Goal: Book appointment/travel/reservation

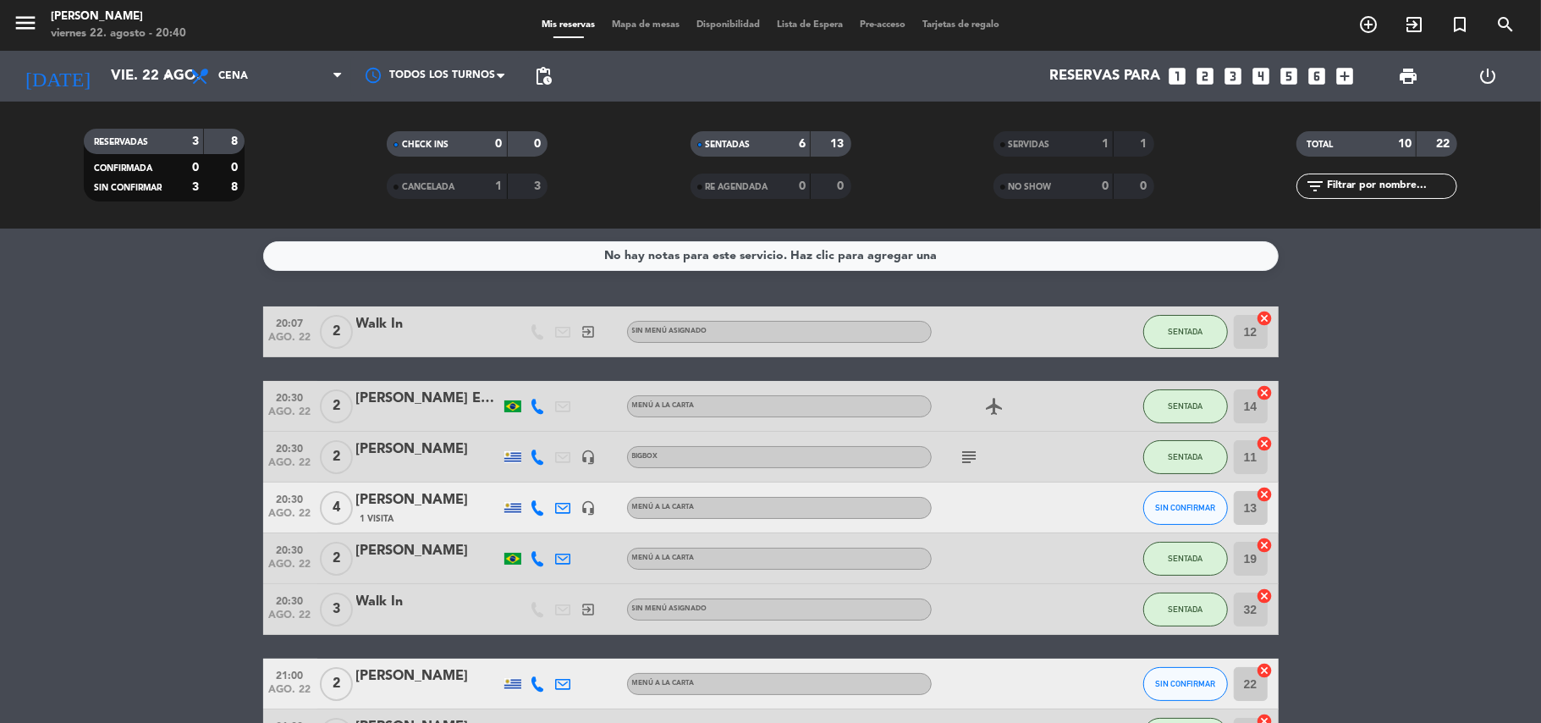
scroll to position [144, 0]
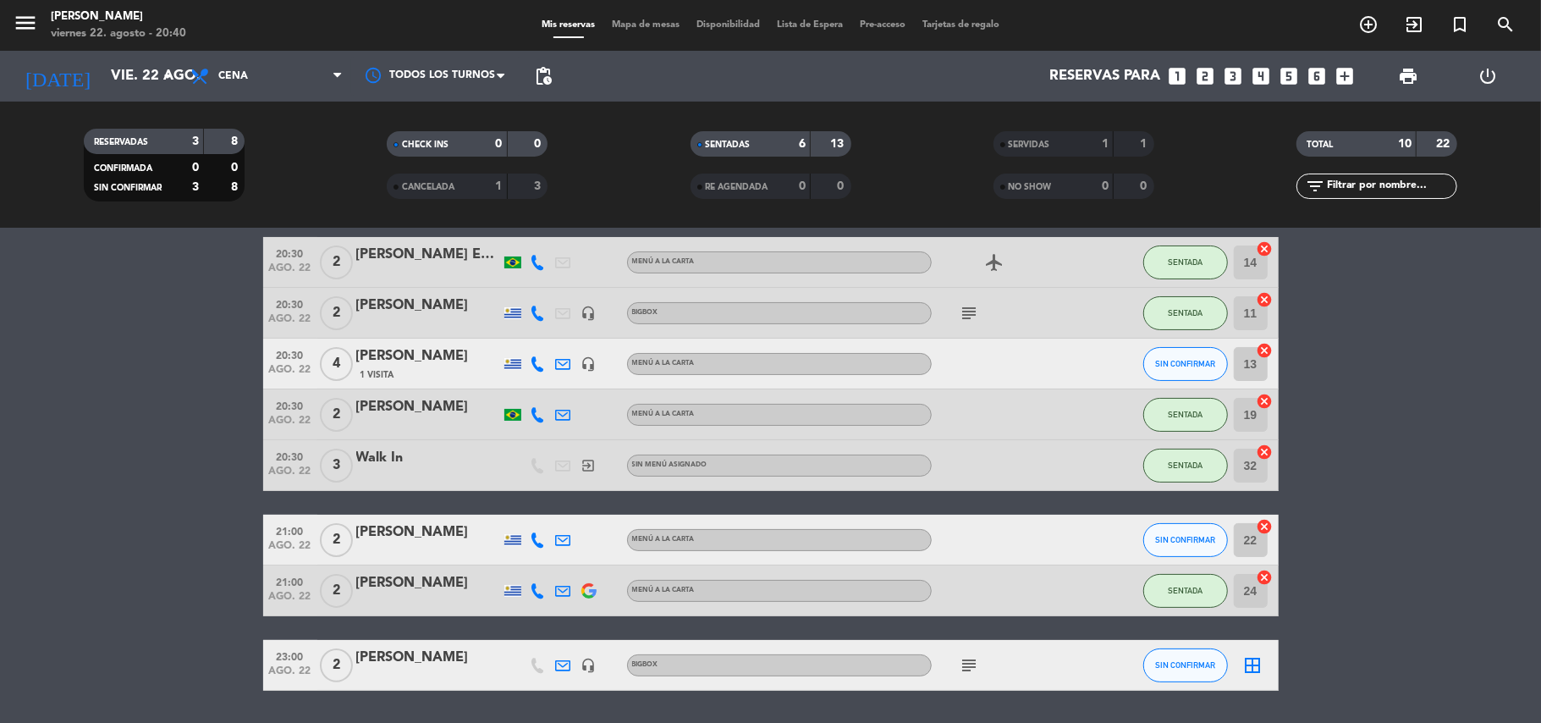
click at [1203, 78] on icon "looks_two" at bounding box center [1206, 76] width 22 height 22
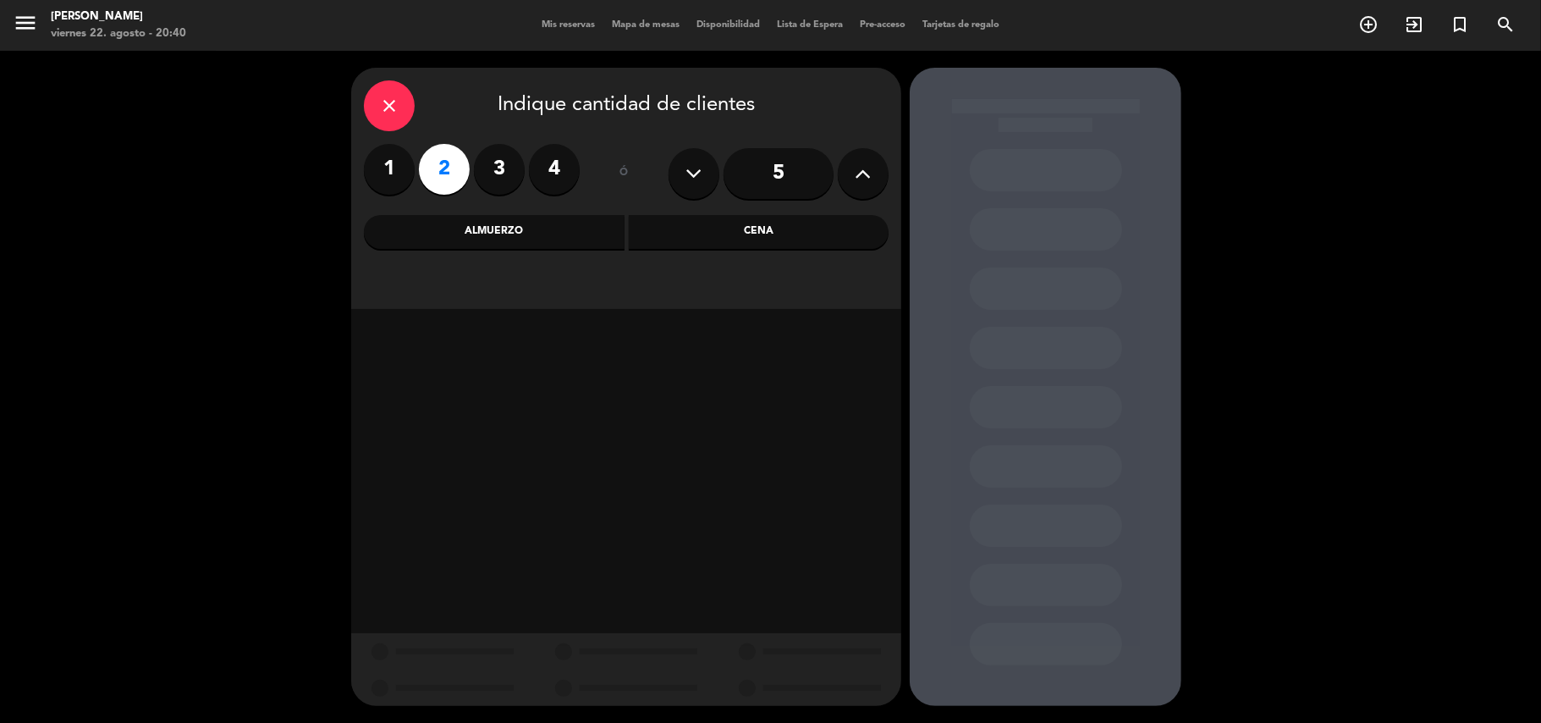
click at [661, 238] on div "Cena" at bounding box center [759, 232] width 261 height 34
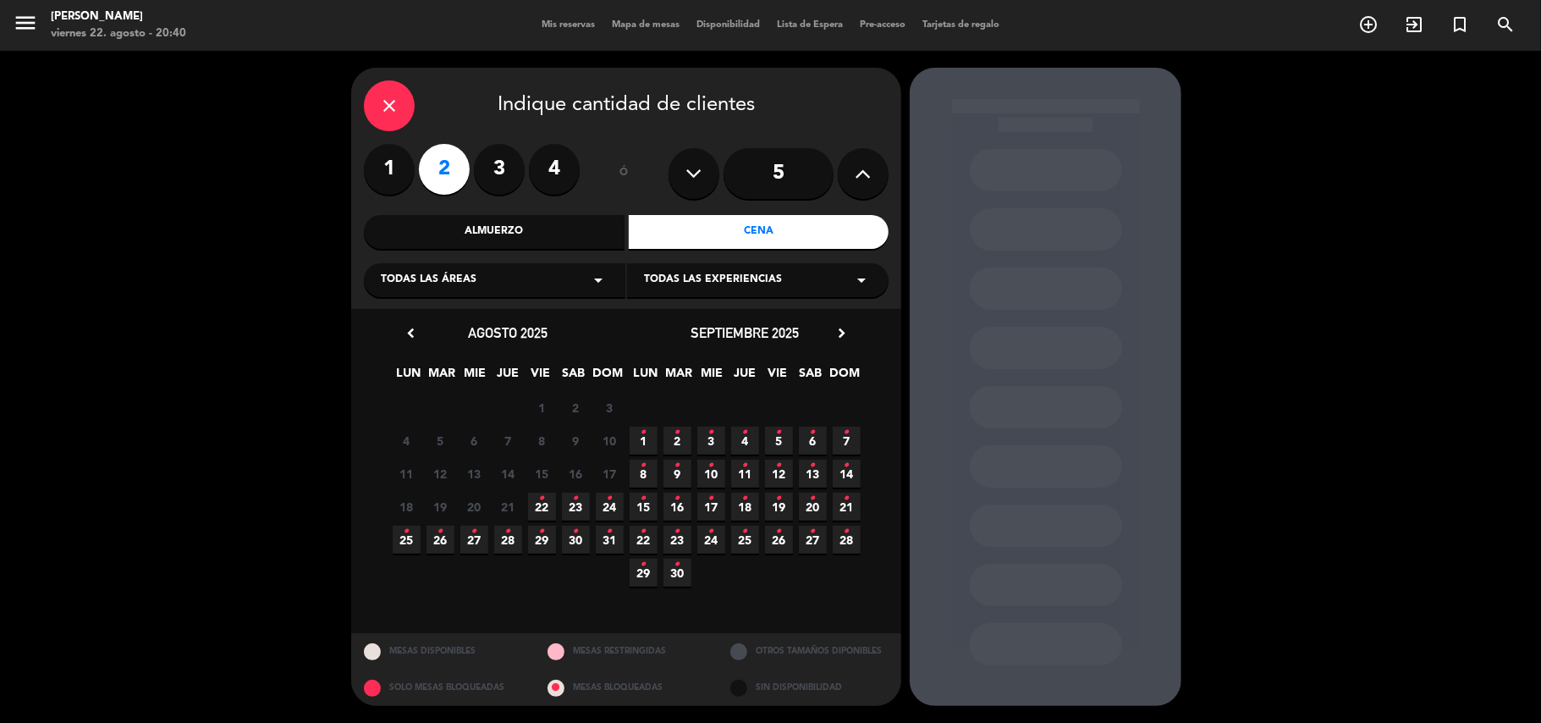
click at [540, 496] on icon "•" at bounding box center [542, 498] width 6 height 27
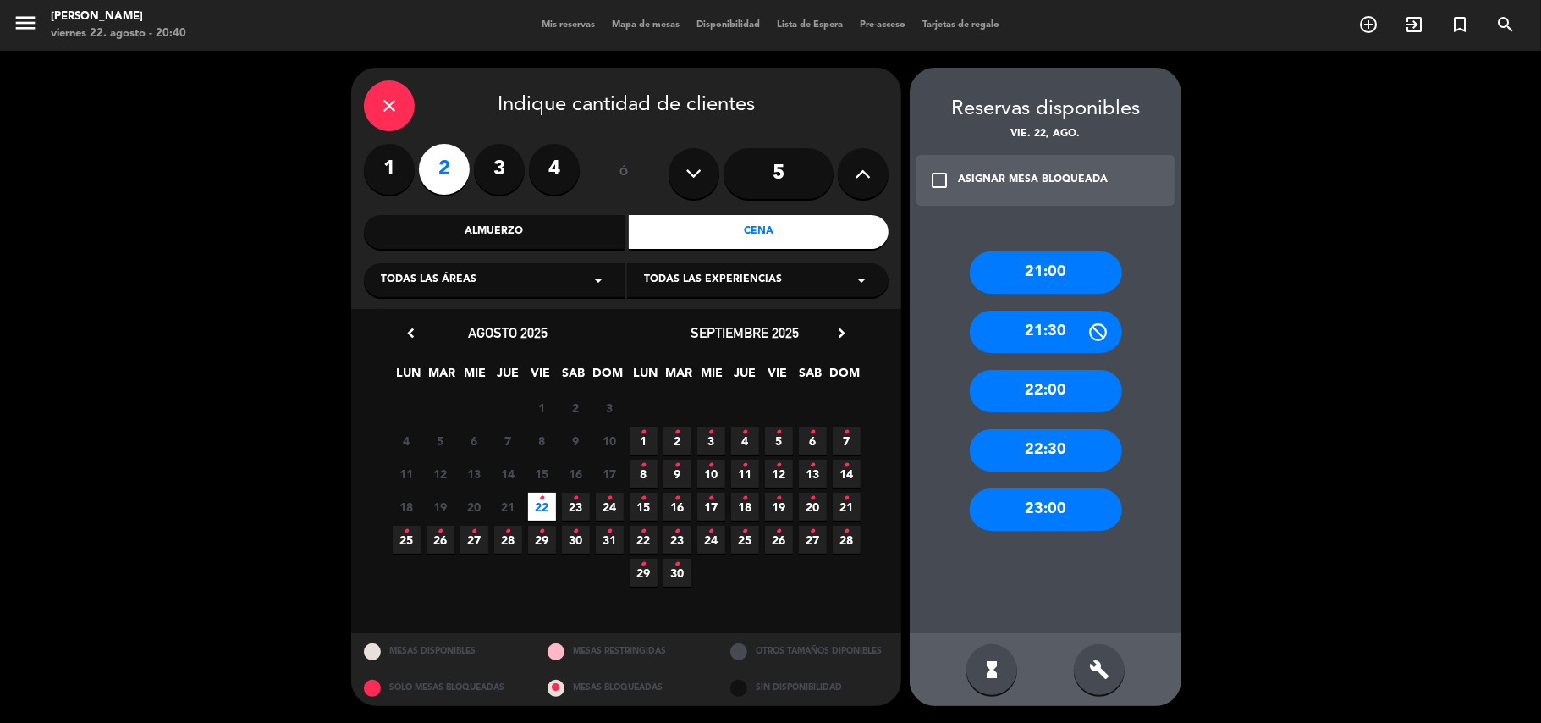
click at [1080, 381] on div "22:00" at bounding box center [1046, 391] width 152 height 42
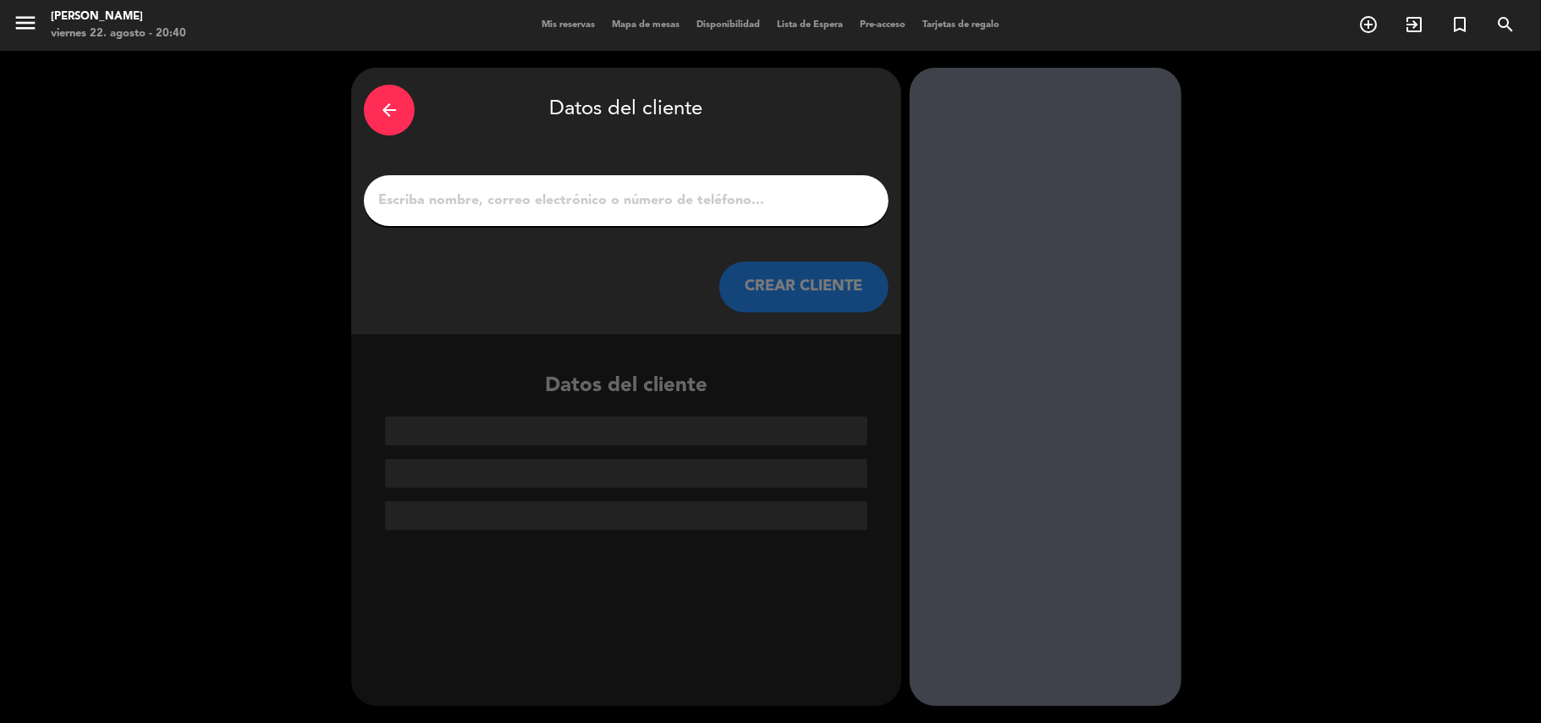
click at [686, 204] on input "1" at bounding box center [626, 201] width 499 height 24
paste input "[PERSON_NAME]"
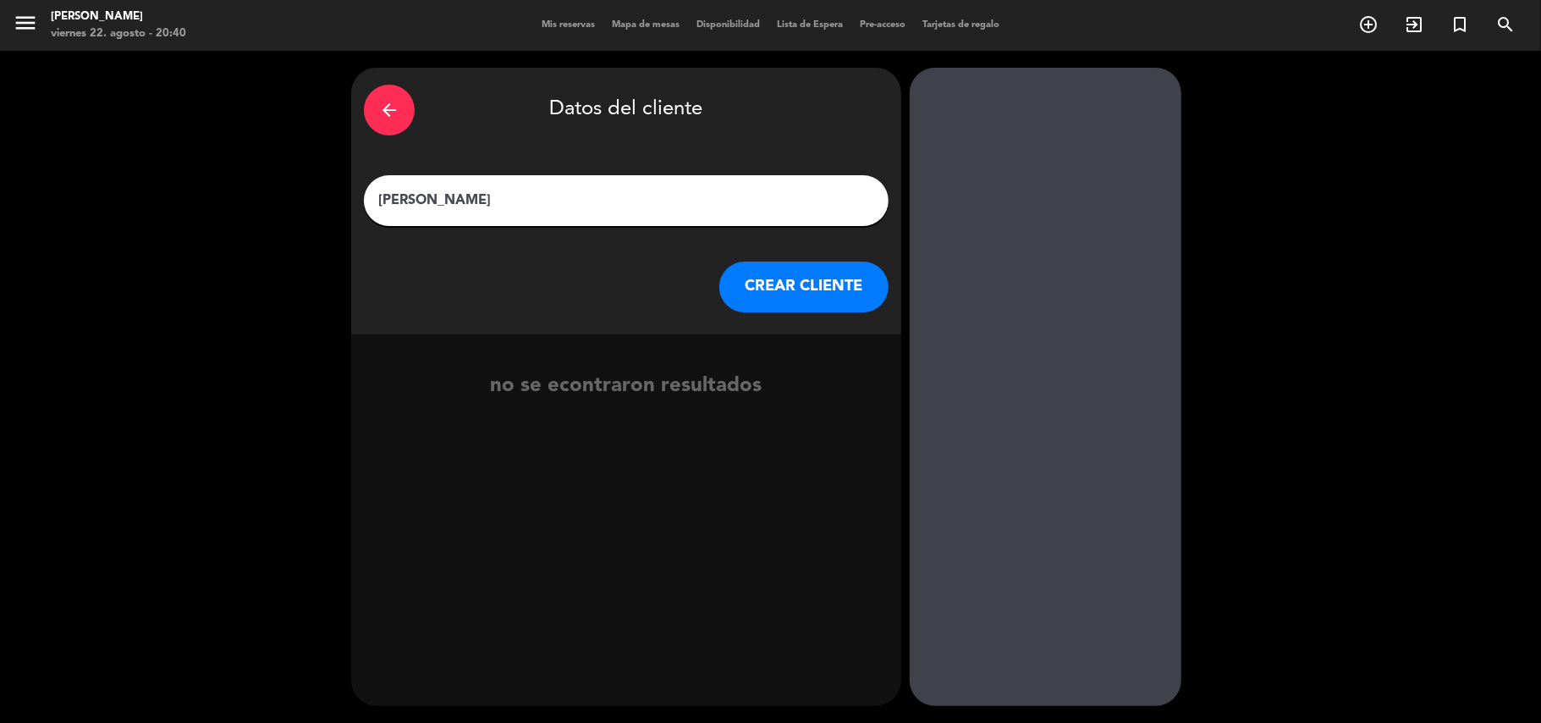
type input "[PERSON_NAME]"
click at [833, 278] on button "CREAR CLIENTE" at bounding box center [804, 287] width 169 height 51
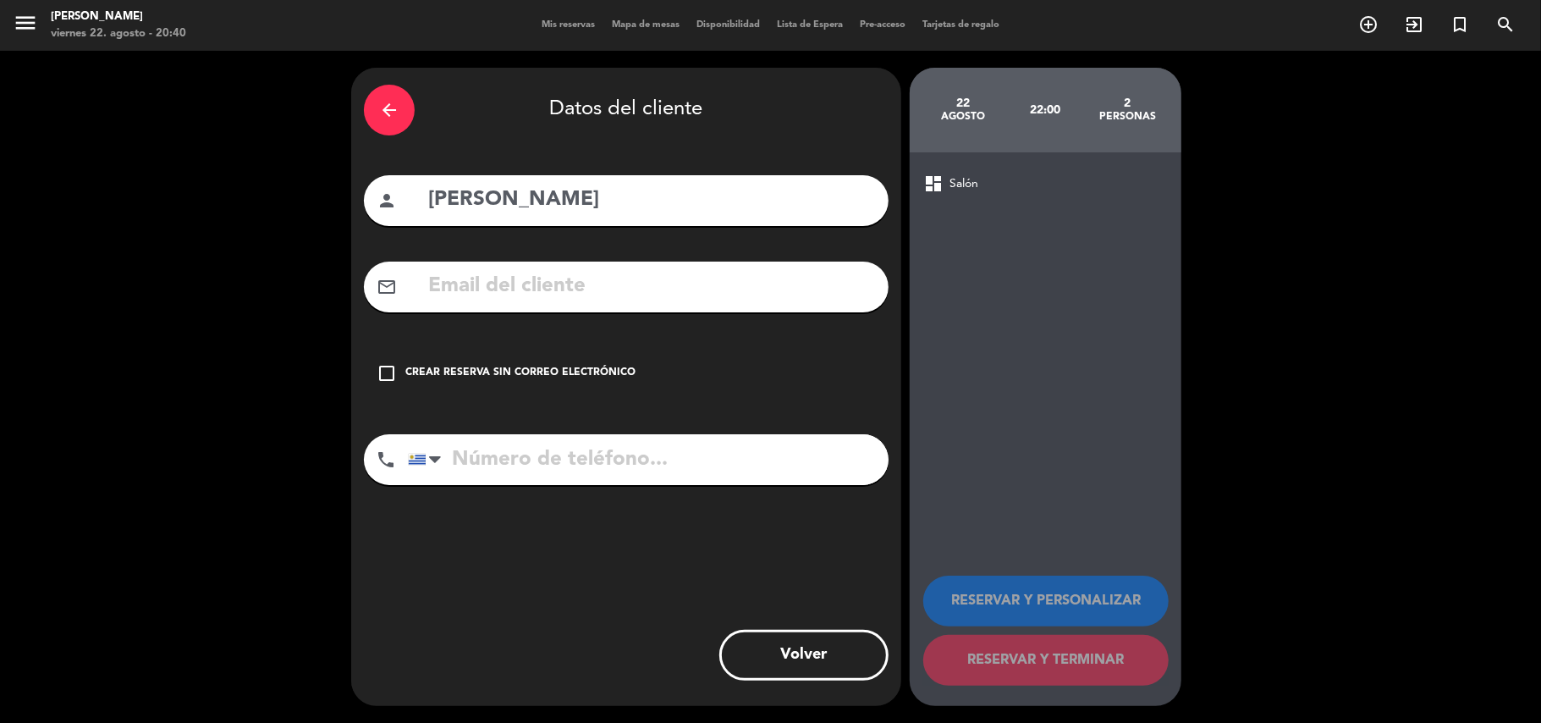
click at [564, 291] on input "text" at bounding box center [651, 286] width 449 height 35
paste input "[PERSON_NAME]"
type input "[PERSON_NAME]"
click at [604, 445] on input "tel" at bounding box center [648, 459] width 481 height 51
paste input "099916617"
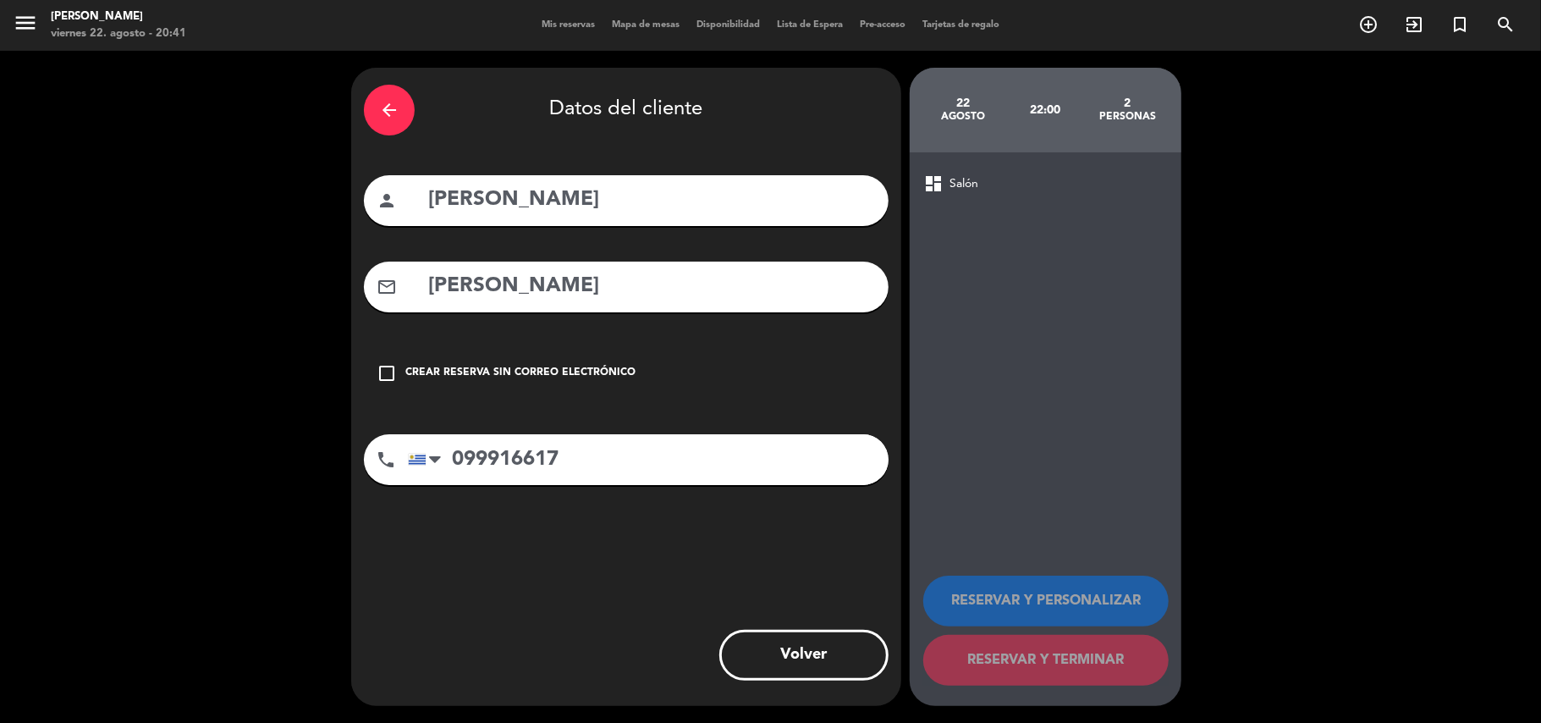
type input "099916617"
click at [598, 288] on input "[PERSON_NAME]" at bounding box center [651, 286] width 449 height 35
drag, startPoint x: 664, startPoint y: 284, endPoint x: 461, endPoint y: 282, distance: 202.3
click at [461, 282] on input "[PERSON_NAME]" at bounding box center [651, 286] width 449 height 35
click at [607, 286] on input "[PERSON_NAME]" at bounding box center [651, 286] width 449 height 35
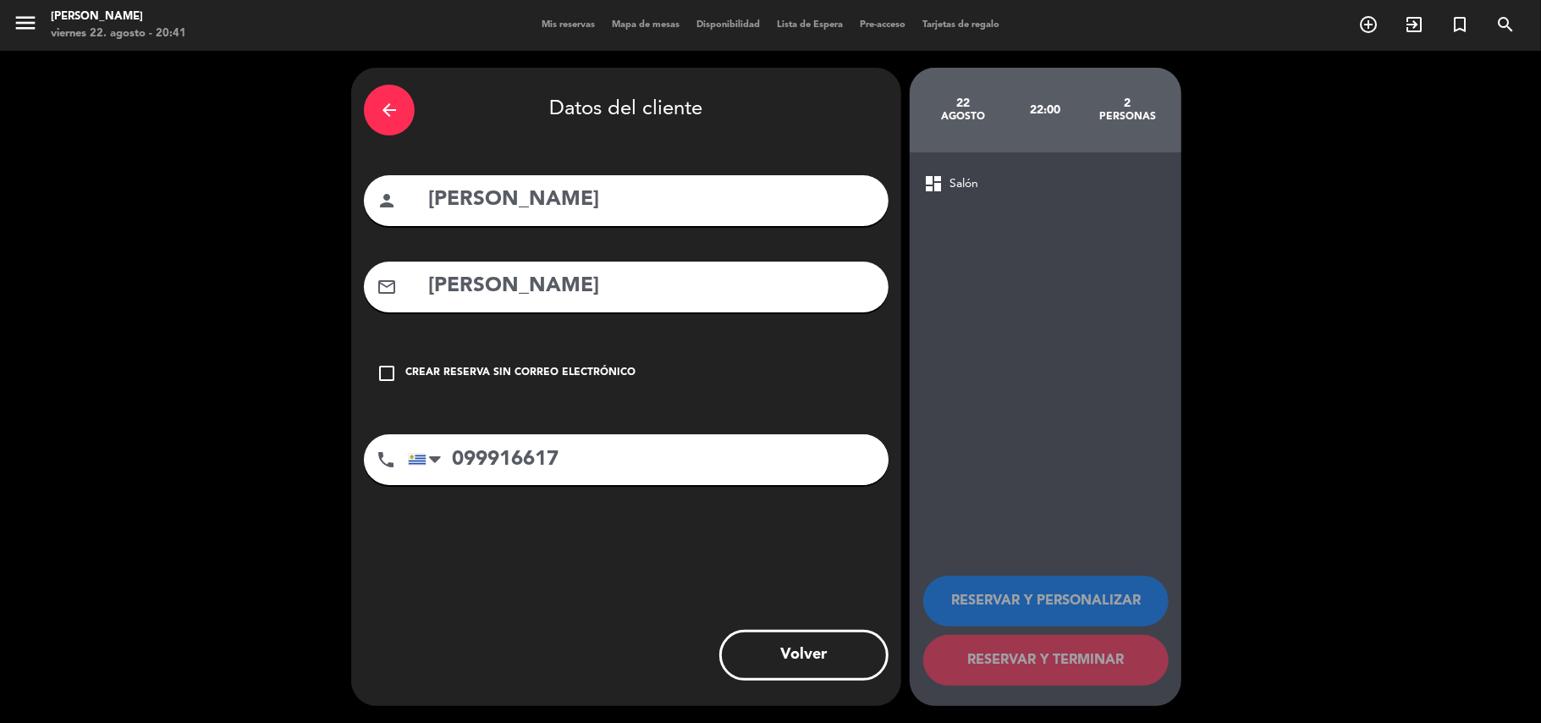
drag, startPoint x: 606, startPoint y: 286, endPoint x: 407, endPoint y: 286, distance: 198.9
click at [407, 286] on div "mail_outline [PERSON_NAME]" at bounding box center [626, 287] width 525 height 51
paste input "[PERSON_NAME][EMAIL_ADDRESS][PERSON_NAME][DOMAIN_NAME]"
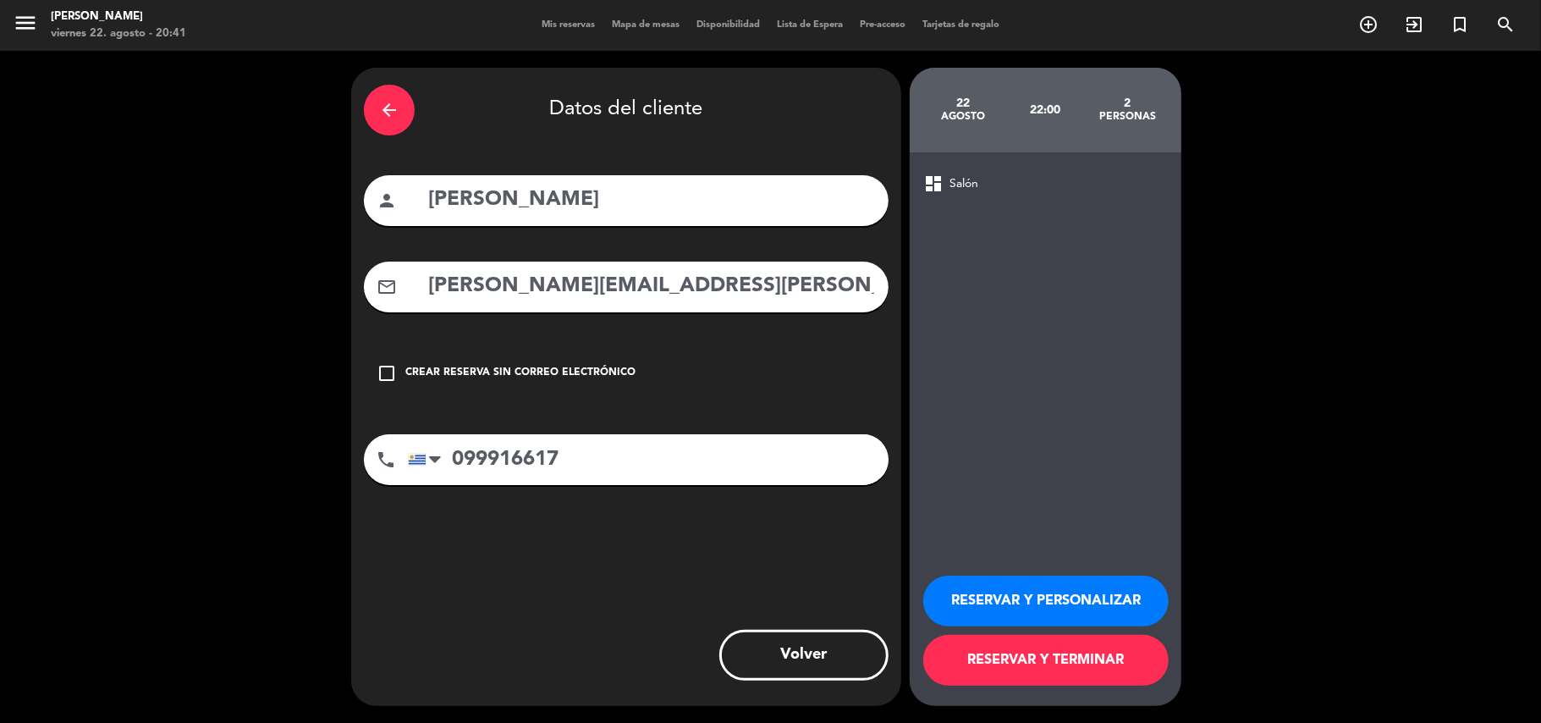
type input "[PERSON_NAME][EMAIL_ADDRESS][PERSON_NAME][DOMAIN_NAME]"
click at [963, 586] on button "RESERVAR Y PERSONALIZAR" at bounding box center [1046, 601] width 245 height 51
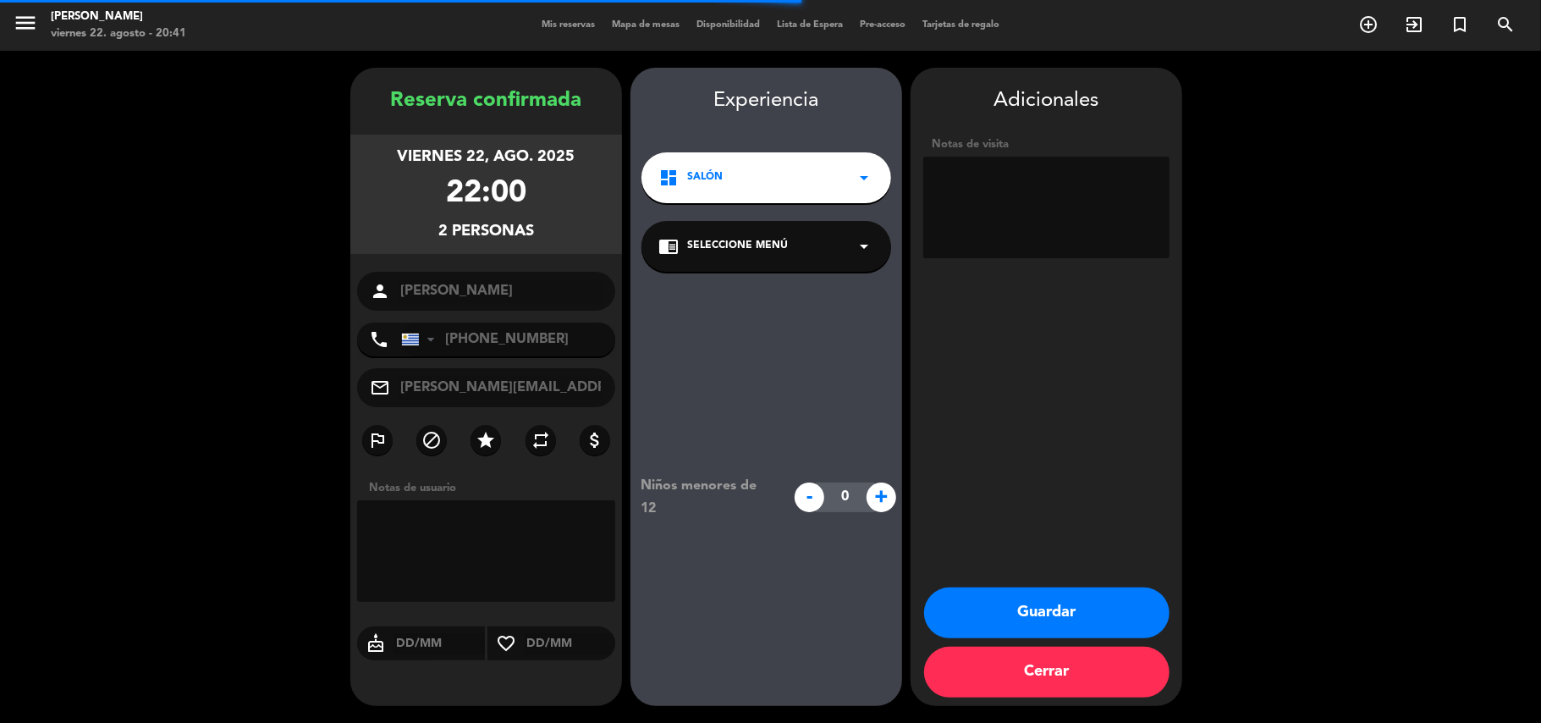
click at [809, 251] on div "chrome_reader_mode Seleccione Menú arrow_drop_down" at bounding box center [767, 246] width 250 height 51
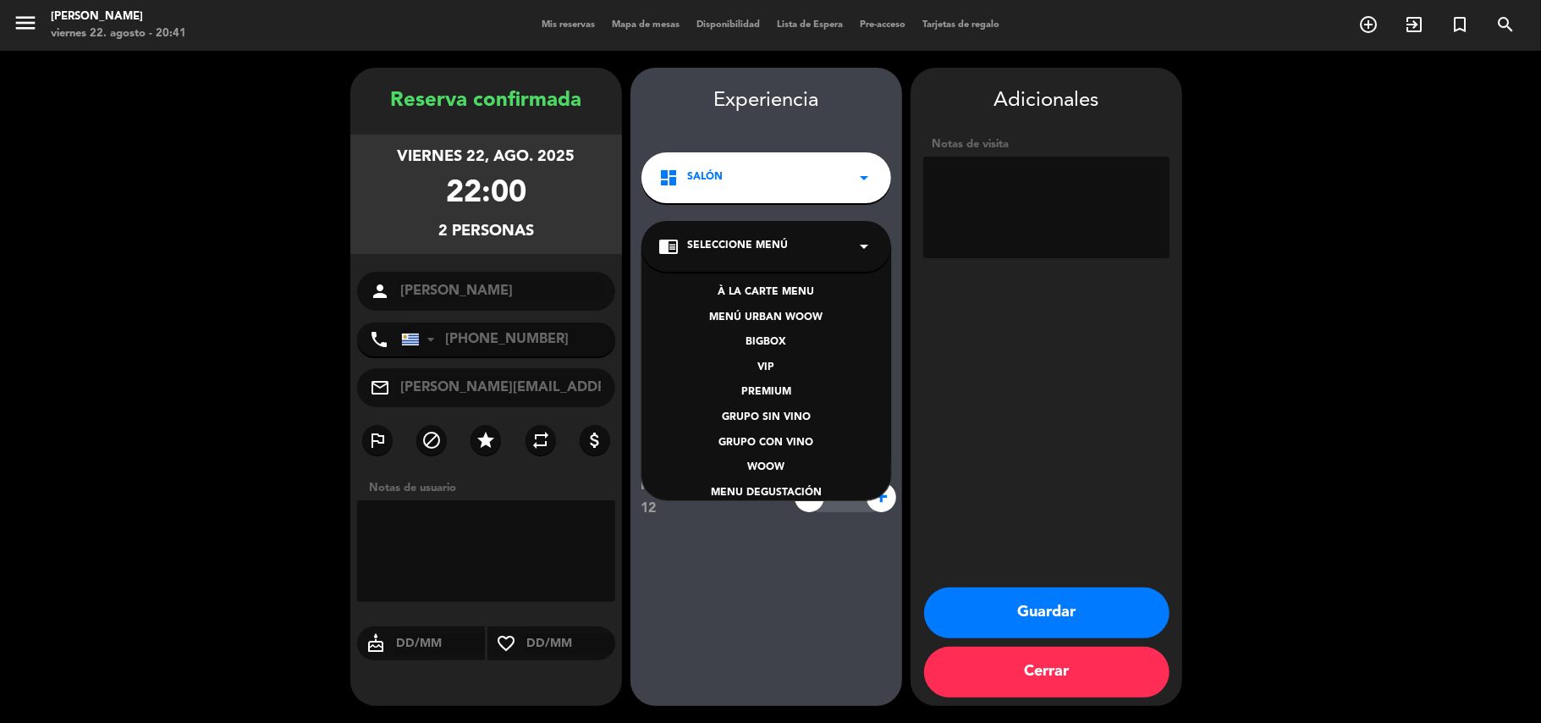
click at [770, 342] on div "BIGBOX" at bounding box center [767, 342] width 216 height 17
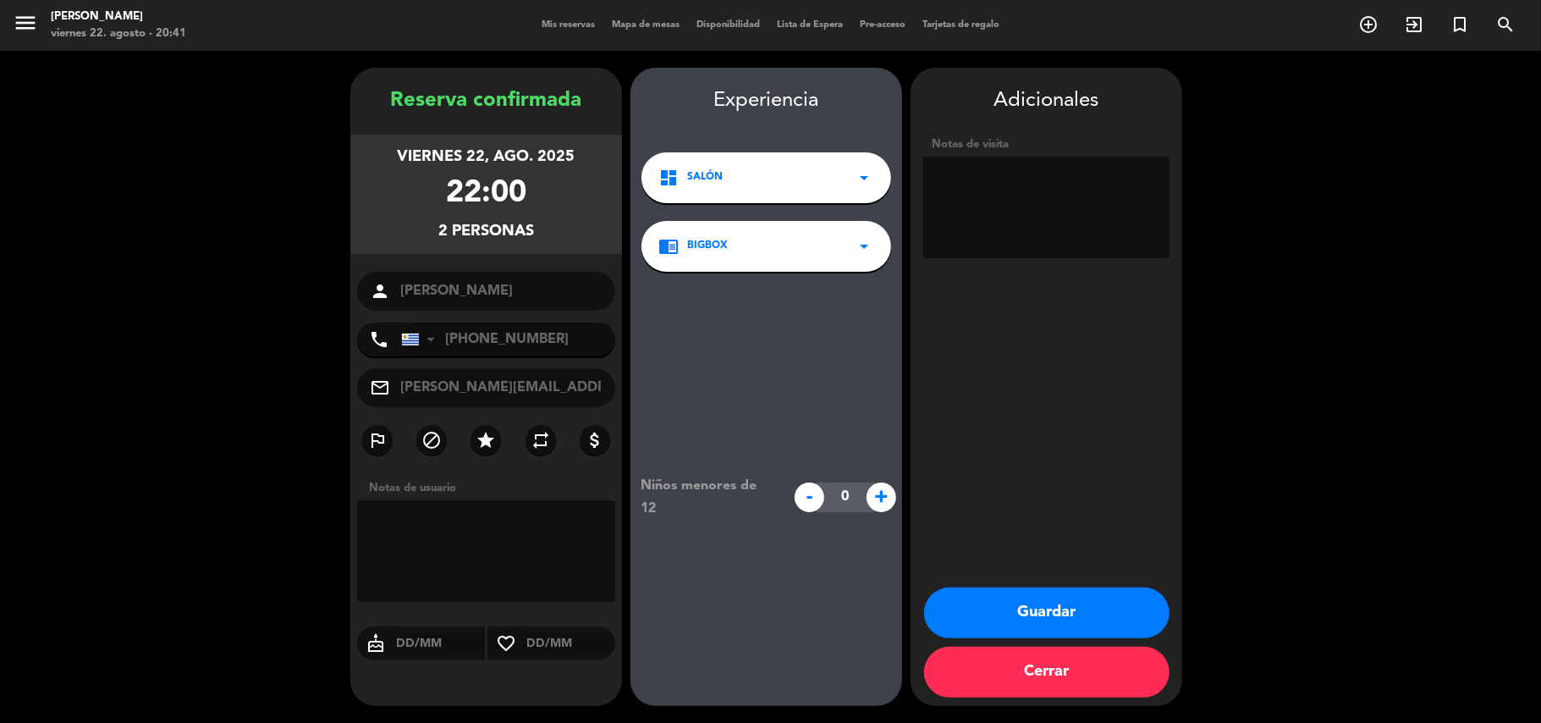
click at [1013, 177] on textarea at bounding box center [1047, 208] width 246 height 102
paste textarea "RPEFH8VM"
type textarea "RPEFH8VM"
click at [1033, 604] on button "Guardar" at bounding box center [1046, 612] width 245 height 51
